Goal: Information Seeking & Learning: Learn about a topic

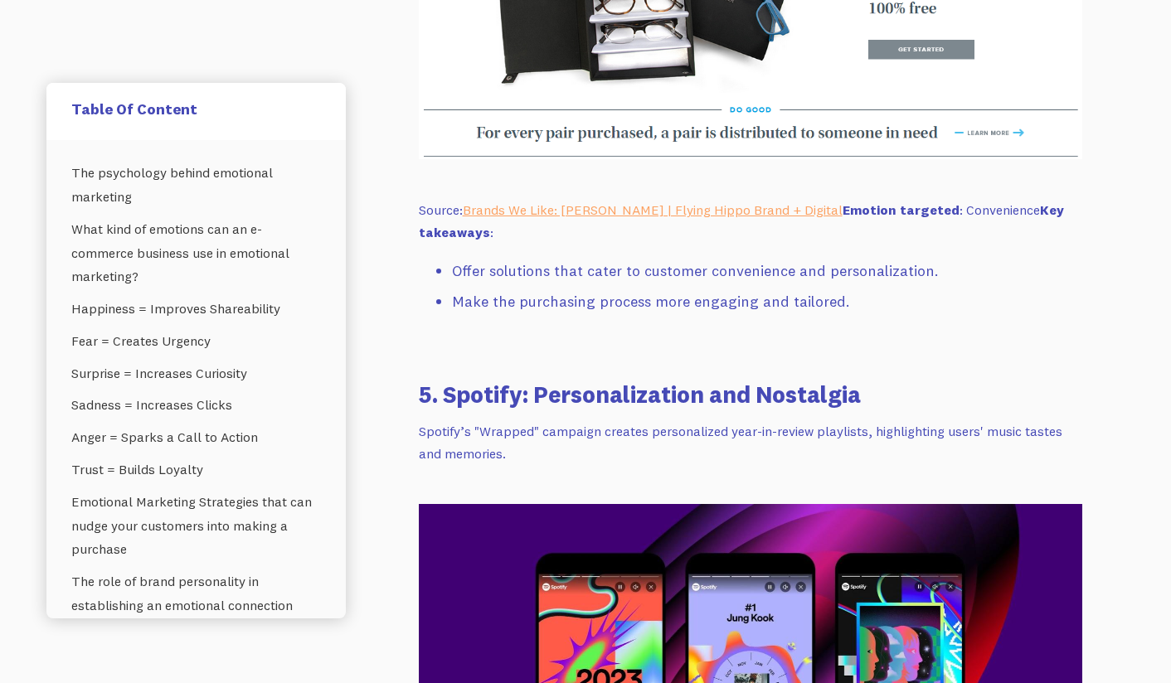
scroll to position [10458, 0]
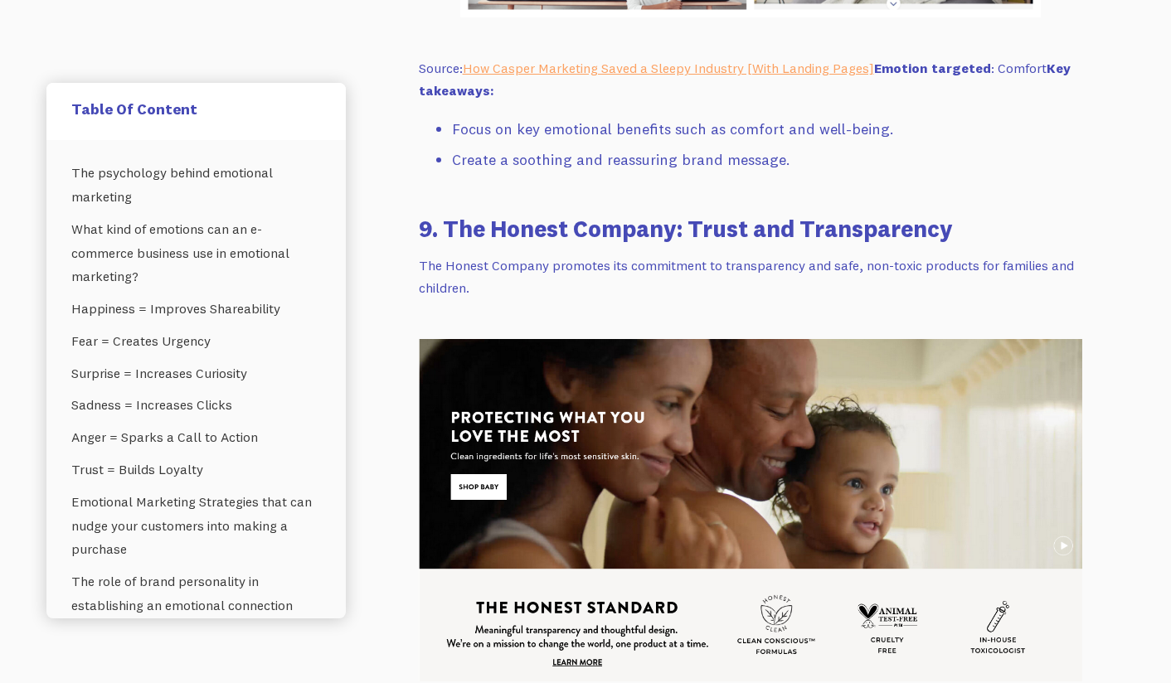
scroll to position [13287, 0]
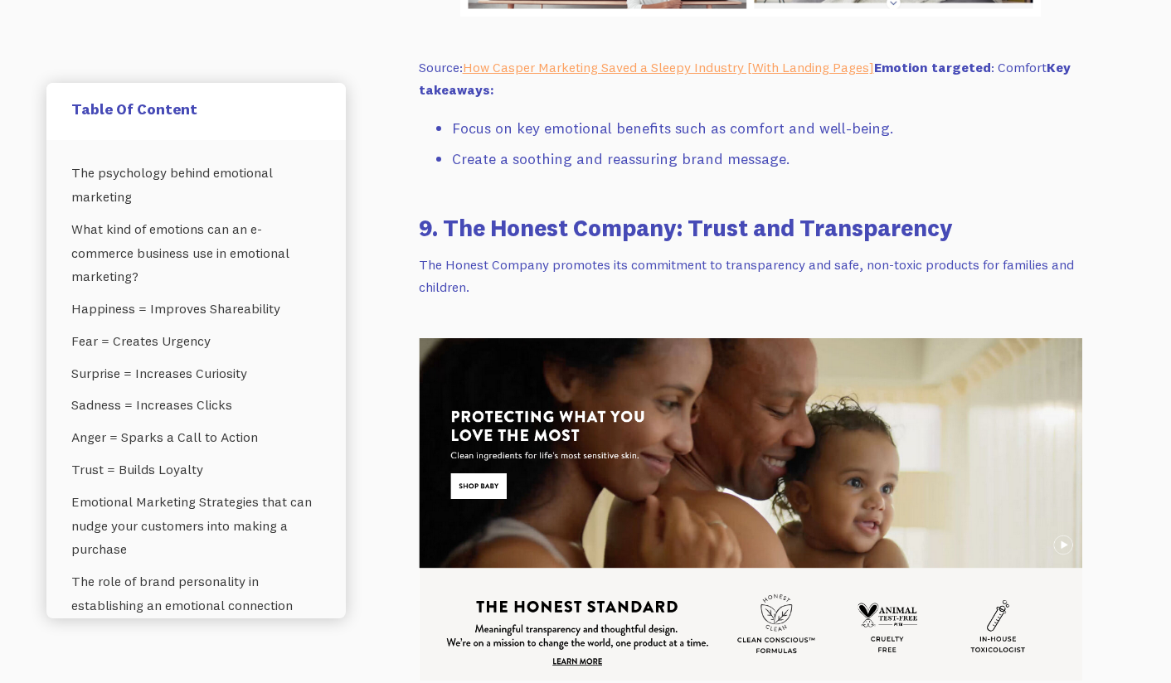
click at [647, 269] on p "The Honest Company promotes its commitment to transparency and safe, non-toxic …" at bounding box center [750, 276] width 663 height 44
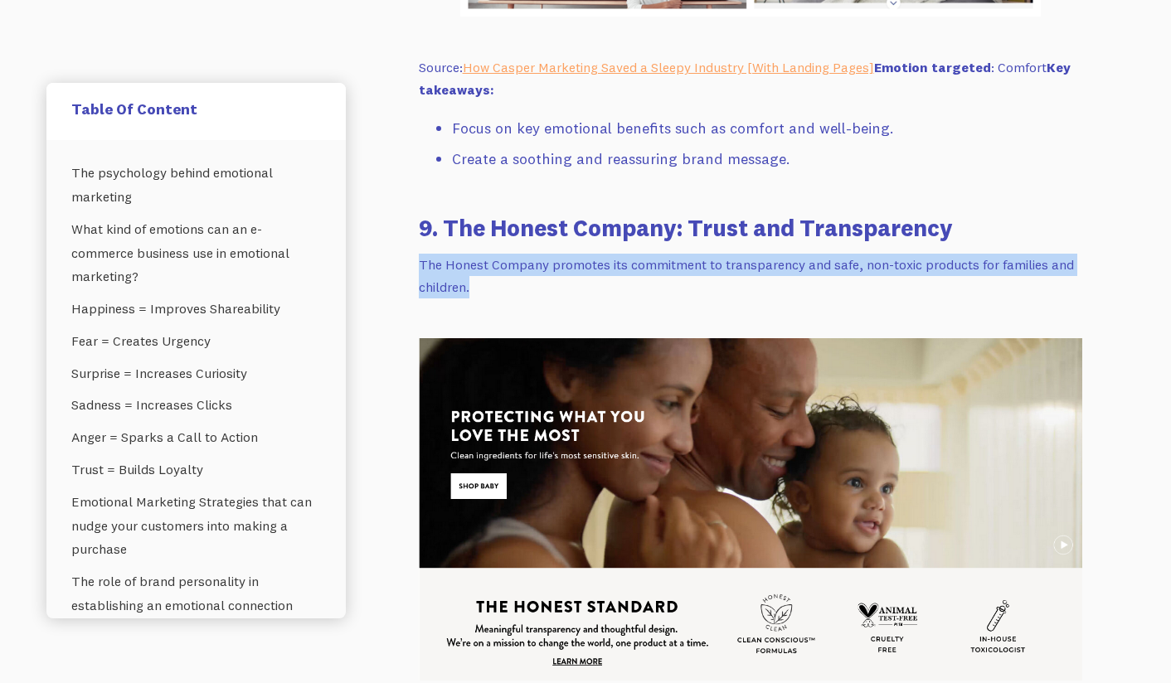
click at [647, 269] on p "The Honest Company promotes its commitment to transparency and safe, non-toxic …" at bounding box center [750, 276] width 663 height 44
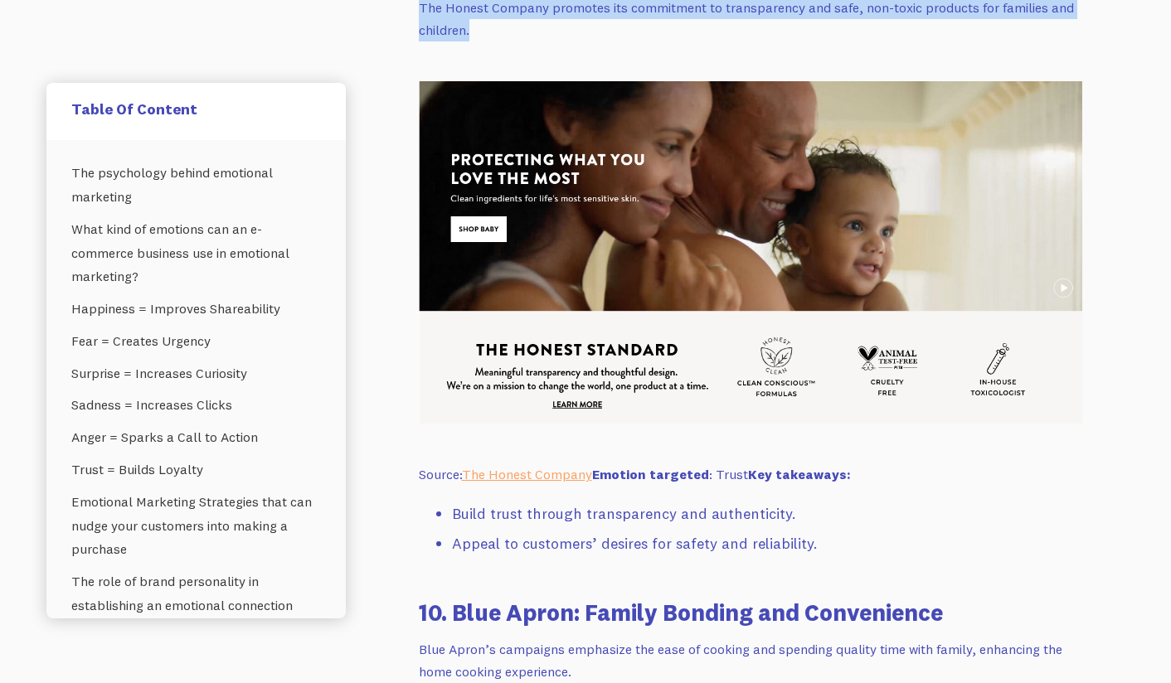
scroll to position [13560, 0]
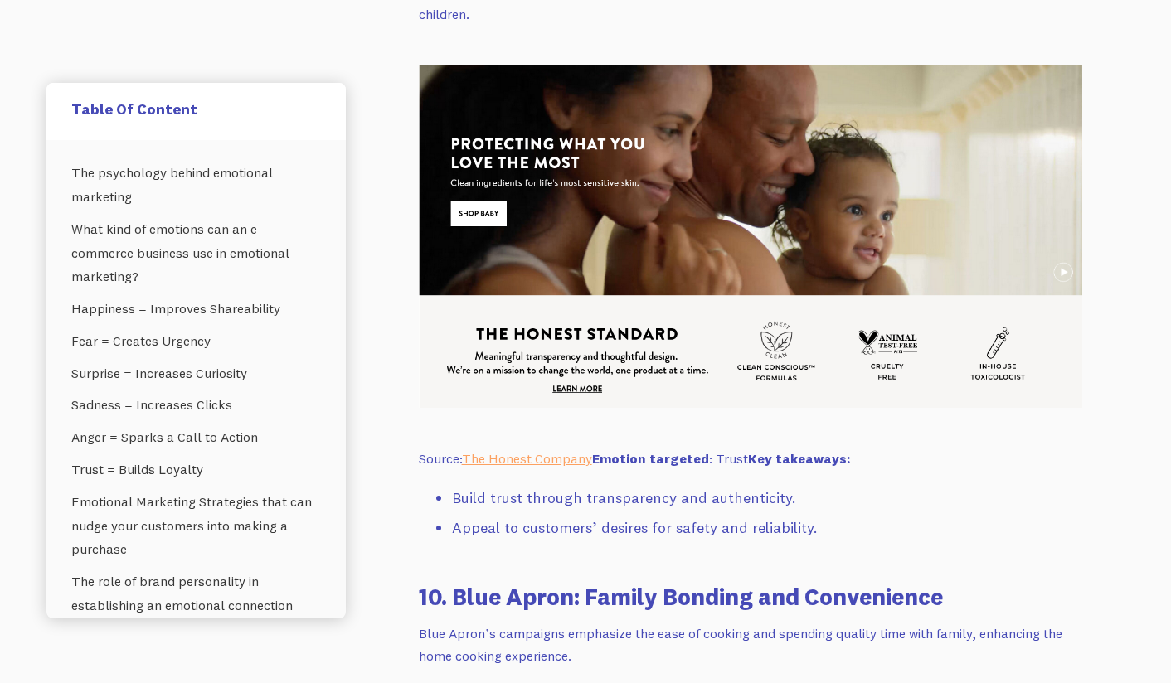
click at [616, 459] on strong "Emotion targeted" at bounding box center [650, 458] width 117 height 17
click at [724, 458] on p "Source: The Honest Company Emotion targeted : Trust Key takeaways:" at bounding box center [750, 459] width 663 height 22
click at [547, 504] on li "Build trust through transparency and authenticity." at bounding box center [767, 499] width 630 height 24
click at [1060, 272] on img at bounding box center [750, 236] width 663 height 342
click at [1060, 270] on img at bounding box center [750, 236] width 663 height 342
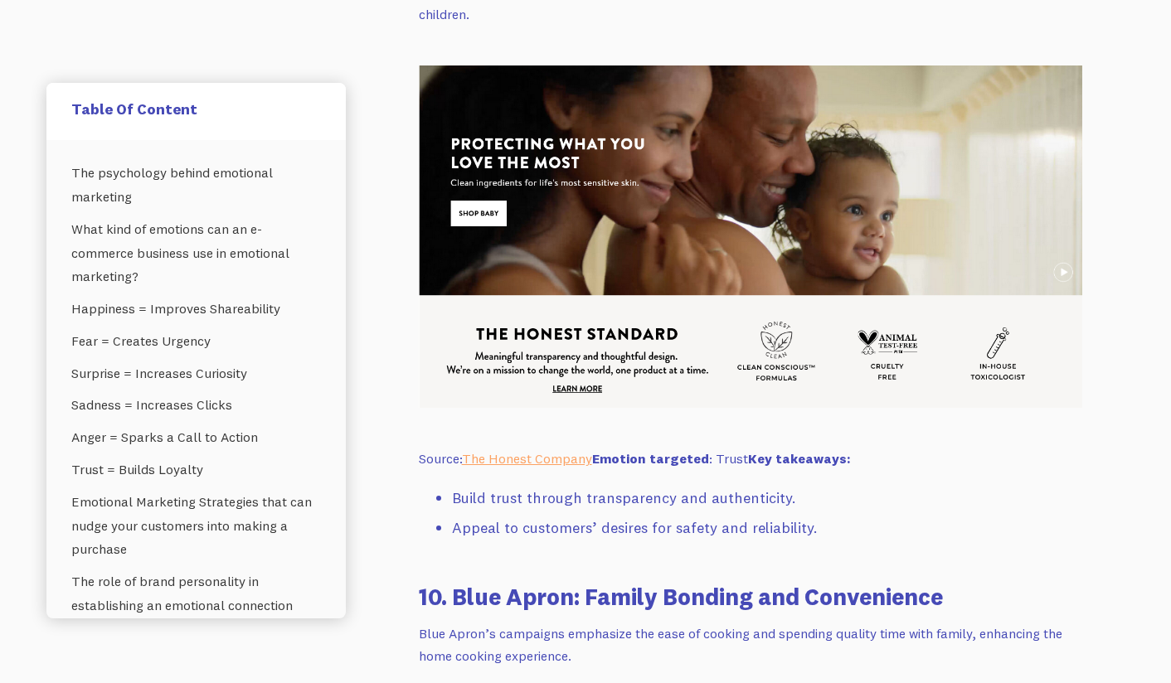
click at [951, 178] on img at bounding box center [750, 236] width 663 height 342
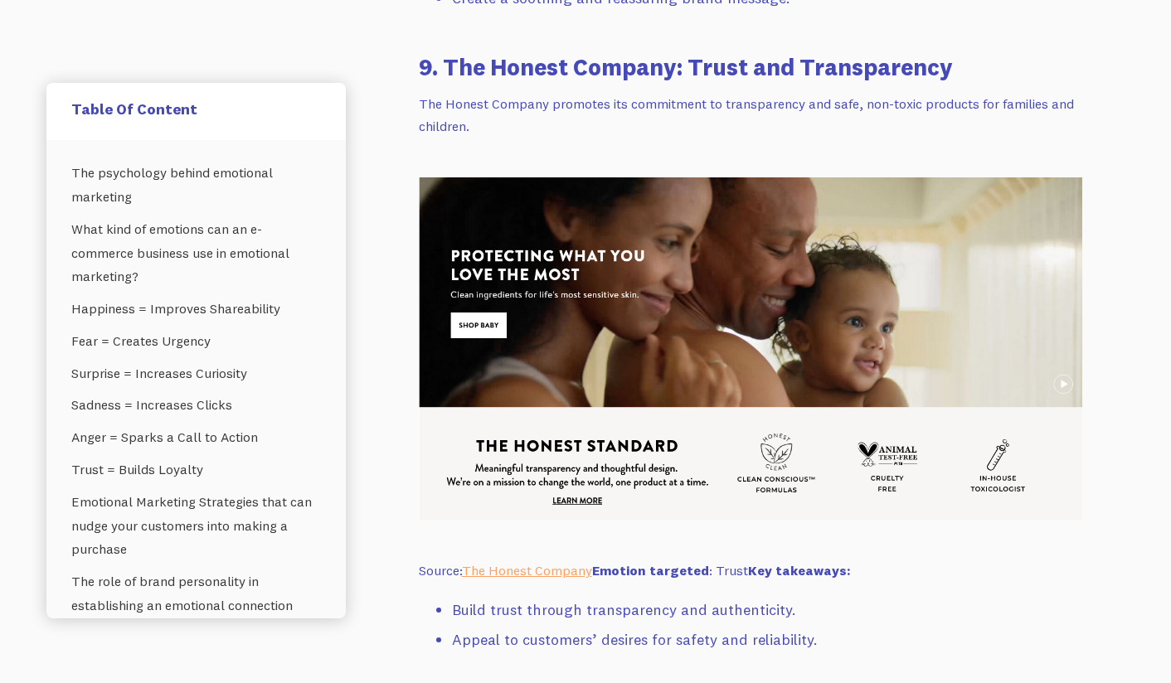
scroll to position [13435, 0]
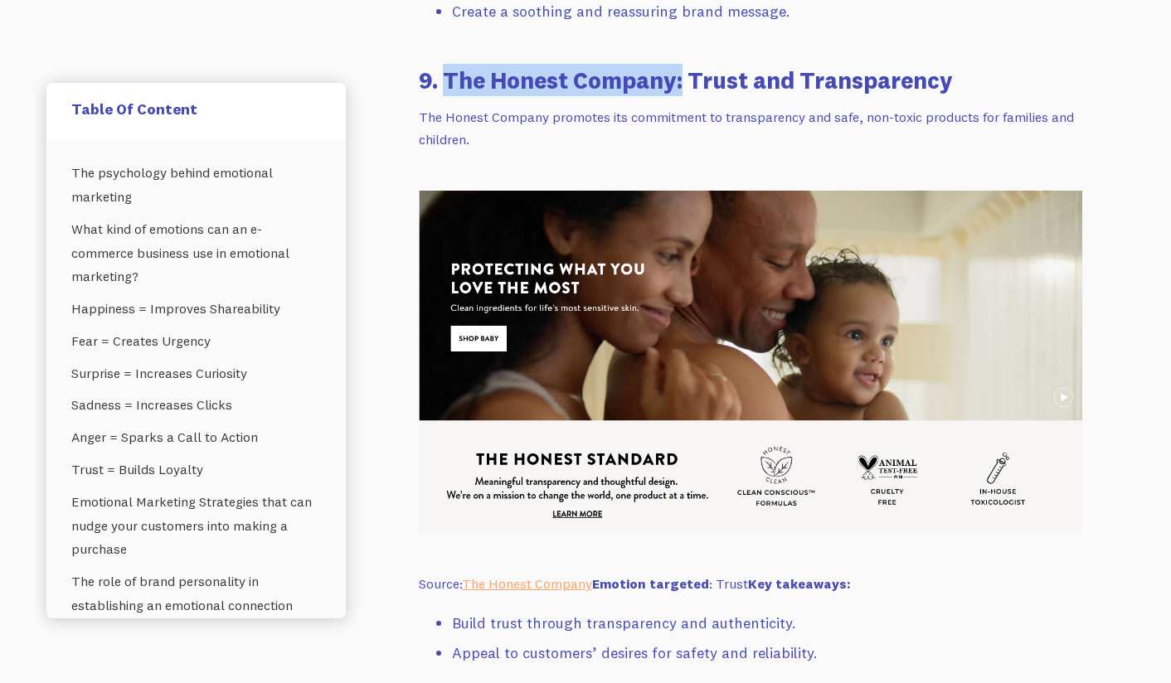
drag, startPoint x: 443, startPoint y: 80, endPoint x: 681, endPoint y: 85, distance: 238.0
click at [681, 85] on h3 "9. The Honest Company: Trust and Transparency" at bounding box center [750, 80] width 663 height 32
